Goal: Information Seeking & Learning: Learn about a topic

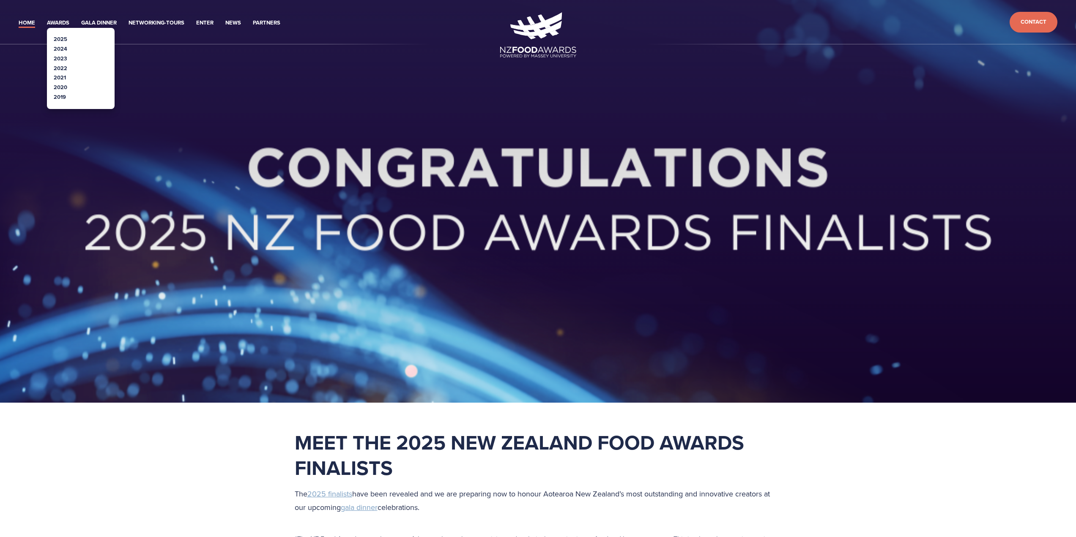
click at [54, 36] on link "2025" at bounding box center [61, 39] width 14 height 8
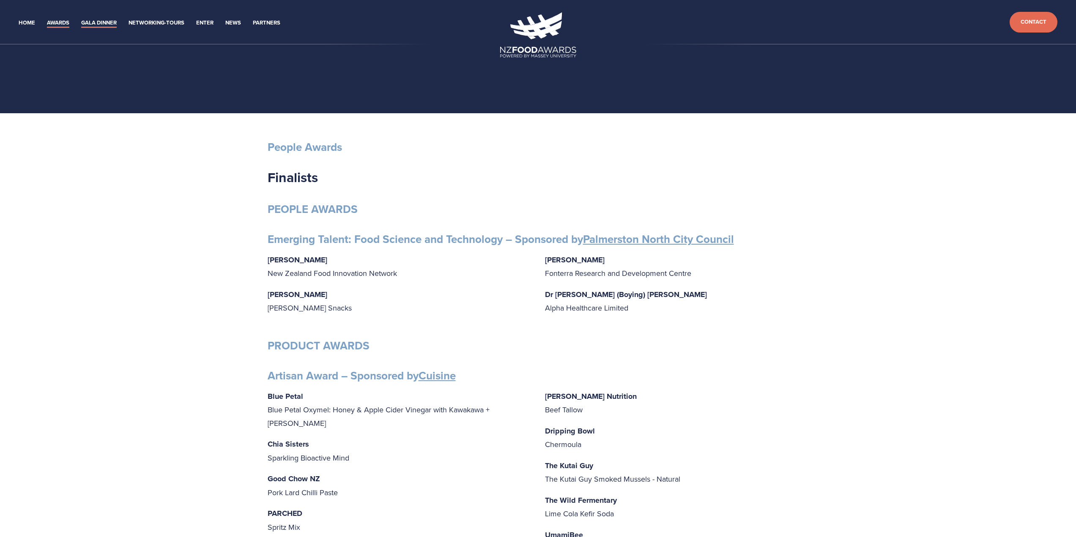
click at [105, 22] on link "Gala Dinner" at bounding box center [99, 23] width 36 height 10
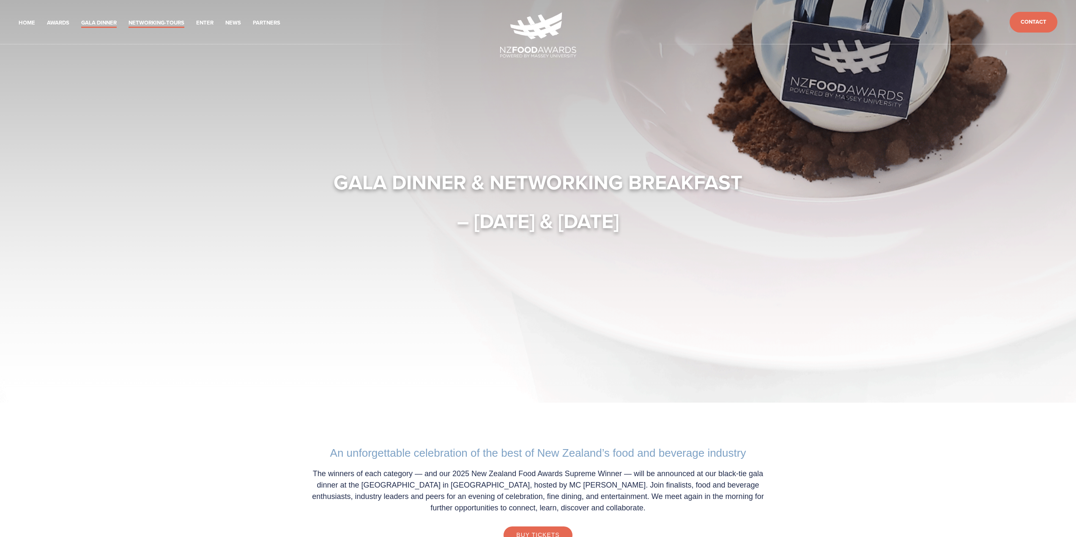
click at [146, 19] on link "Networking-Tours" at bounding box center [157, 23] width 56 height 10
